Goal: Task Accomplishment & Management: Manage account settings

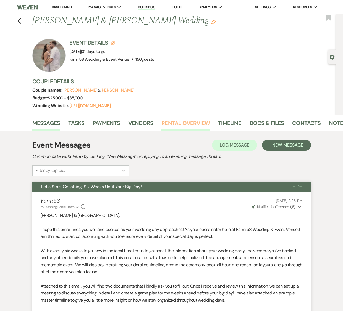
click at [192, 124] on link "Rental Overview" at bounding box center [185, 125] width 48 height 12
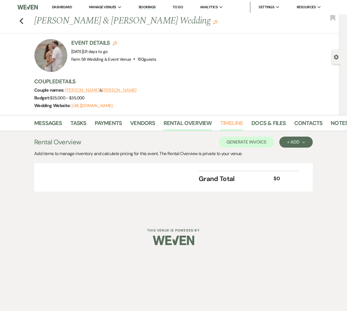
click at [228, 127] on link "Timeline" at bounding box center [231, 125] width 23 height 12
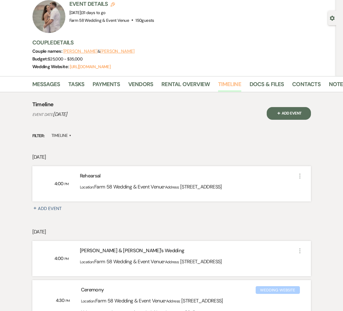
scroll to position [39, 0]
click at [78, 83] on link "Tasks" at bounding box center [76, 86] width 16 height 12
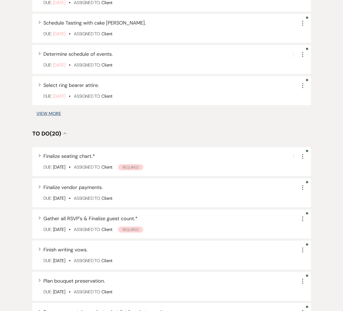
scroll to position [428, 0]
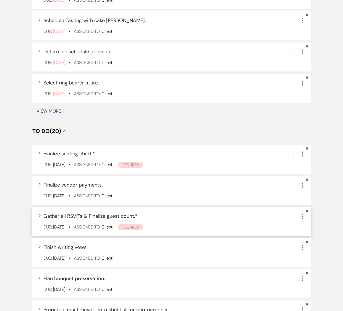
click at [176, 228] on div "Due: [DATE] • Assigned To: Client Required" at bounding box center [174, 227] width 262 height 7
click at [40, 217] on icon "Expand" at bounding box center [39, 215] width 2 height 3
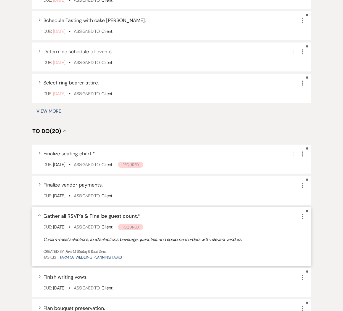
click at [40, 217] on icon "Collapse" at bounding box center [39, 216] width 3 height 2
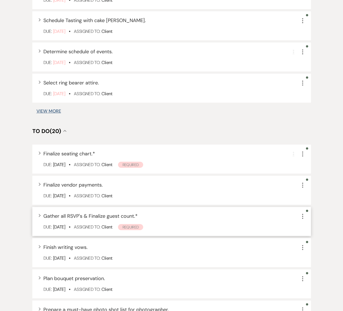
click at [298, 217] on div "Expand Gather all RSVP's & Finalize guest count. * More" at bounding box center [174, 216] width 262 height 7
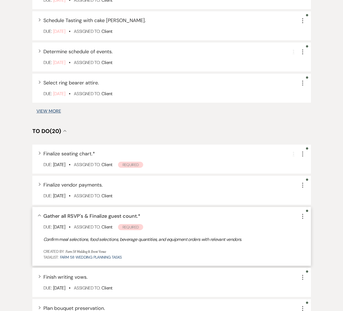
click at [303, 216] on icon "More" at bounding box center [302, 216] width 7 height 7
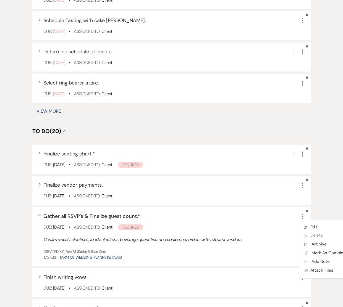
click at [318, 208] on div "+ Add Task Tasks Create and manage all tasks for this event. Filter: Assignee ▲…" at bounding box center [171, 127] width 315 height 846
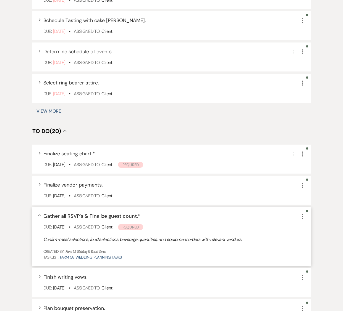
click at [42, 215] on div "Collapse Gather all RSVP's & Finalize guest count. * More Due: [DATE] • Assigne…" at bounding box center [171, 236] width 278 height 59
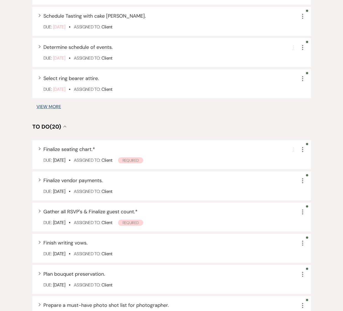
scroll to position [672, 0]
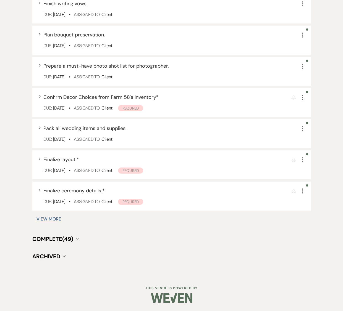
click at [65, 238] on span "Complete (49)" at bounding box center [52, 239] width 41 height 7
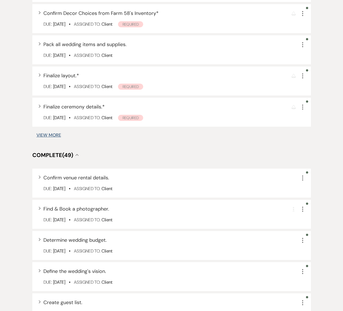
scroll to position [651, 0]
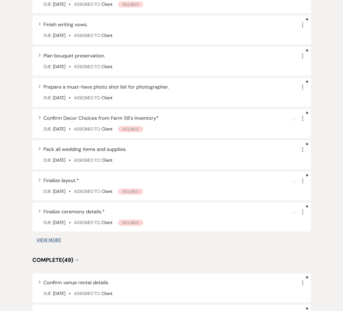
click at [58, 261] on span "Complete (49)" at bounding box center [52, 260] width 41 height 7
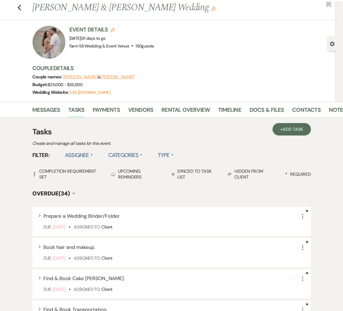
scroll to position [0, 0]
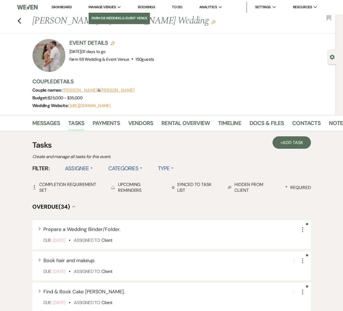
click at [96, 16] on li "Farm 58 Wedding & Event Venue" at bounding box center [119, 18] width 56 height 6
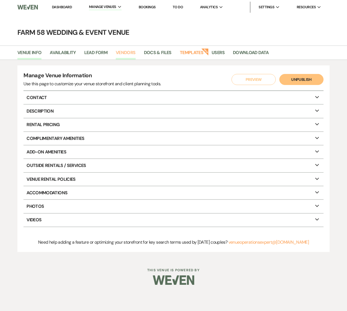
click at [127, 54] on link "Vendors" at bounding box center [126, 54] width 20 height 10
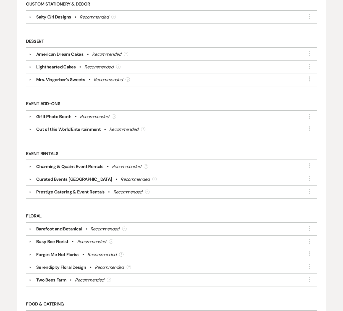
scroll to position [245, 0]
click at [31, 168] on button "▼" at bounding box center [30, 166] width 7 height 3
